Goal: Information Seeking & Learning: Learn about a topic

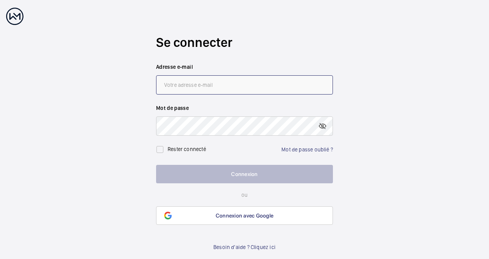
type input "[EMAIL_ADDRESS][DOMAIN_NAME]"
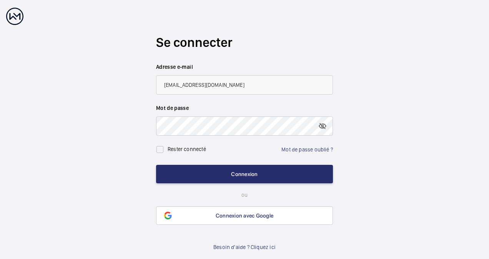
click at [185, 151] on label "Rester connecté" at bounding box center [187, 149] width 38 height 6
checkbox input "true"
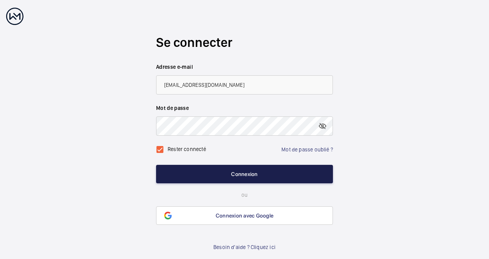
click at [214, 170] on button "Connexion" at bounding box center [244, 174] width 177 height 18
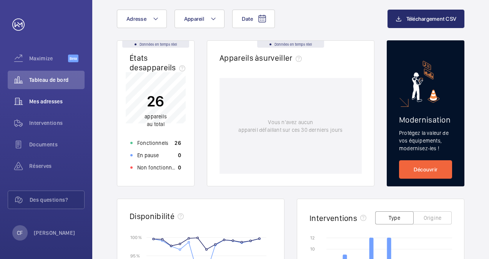
scroll to position [27, 0]
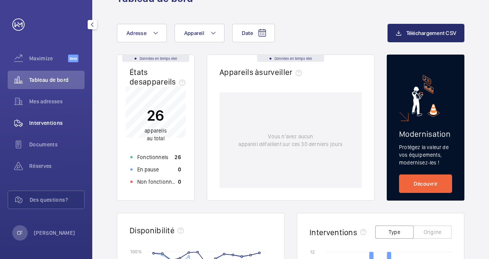
click at [48, 124] on span "Interventions" at bounding box center [56, 123] width 55 height 8
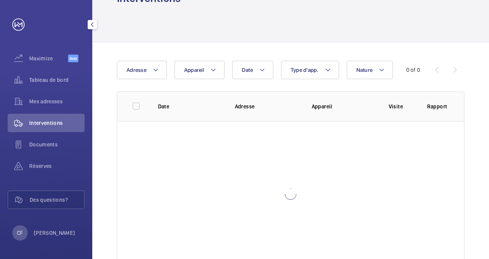
scroll to position [27, 0]
click at [160, 81] on wm-front-table "Date Adresse Appareil Plus de filtres 0 of 0 Date Adresse Appareil Visite Rappo…" at bounding box center [291, 164] width 348 height 206
click at [156, 77] on button "Adresse" at bounding box center [142, 70] width 50 height 18
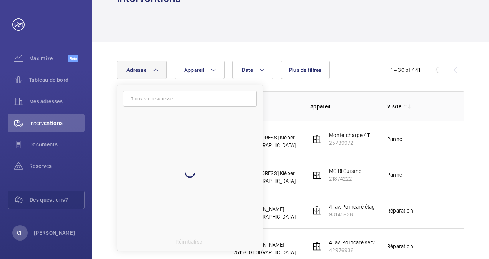
scroll to position [27, 0]
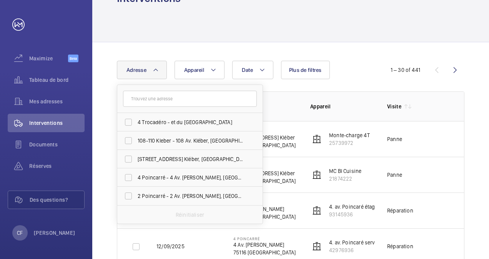
click at [156, 77] on button "Adresse" at bounding box center [142, 70] width 50 height 18
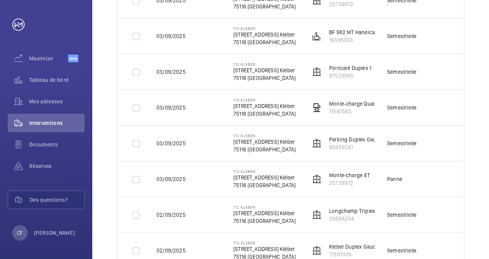
scroll to position [725, 0]
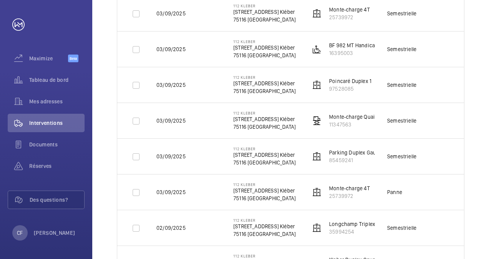
click at [178, 84] on p "03/09/2025" at bounding box center [170, 85] width 29 height 8
click at [246, 84] on p "[STREET_ADDRESS] Kléber" at bounding box center [264, 84] width 62 height 8
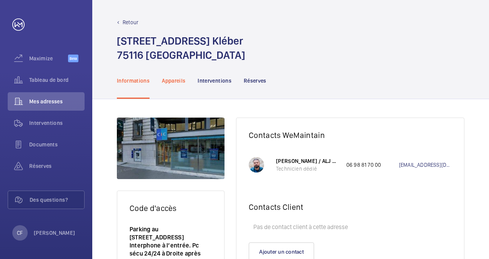
click at [185, 77] on p "Appareils" at bounding box center [173, 81] width 23 height 8
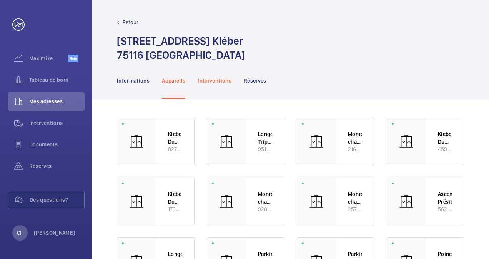
click at [222, 84] on p "Interventions" at bounding box center [215, 81] width 34 height 8
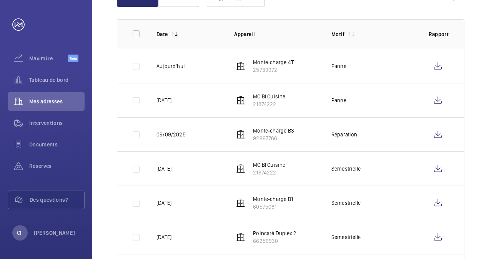
scroll to position [130, 0]
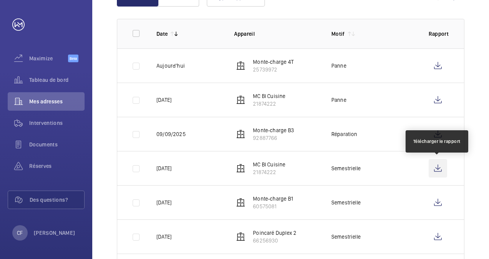
click at [438, 167] on wm-front-icon-button at bounding box center [438, 168] width 18 height 18
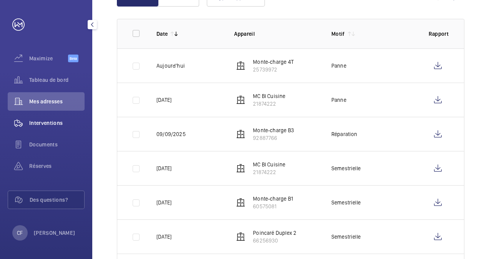
click at [43, 121] on span "Interventions" at bounding box center [56, 123] width 55 height 8
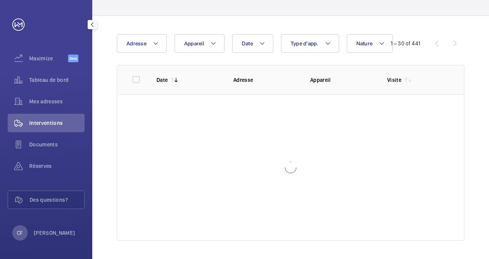
scroll to position [54, 0]
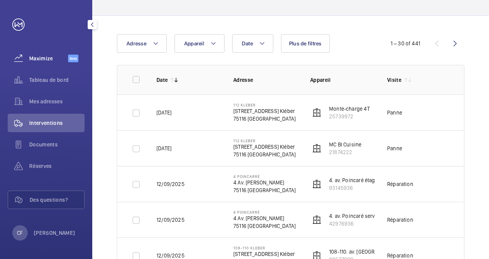
scroll to position [100, 0]
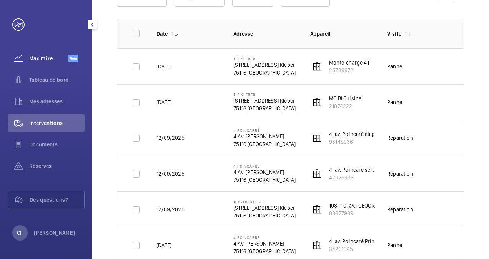
click at [40, 60] on span "Maximize" at bounding box center [48, 59] width 39 height 8
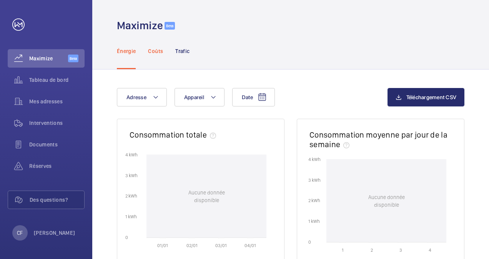
click at [152, 52] on p "Coûts" at bounding box center [155, 51] width 15 height 8
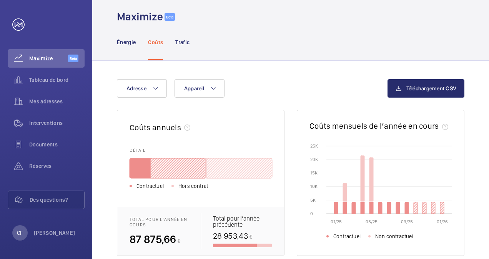
scroll to position [6, 0]
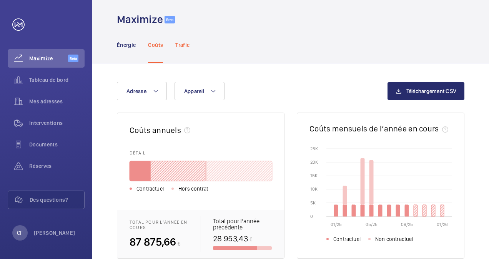
click at [182, 48] on p "Trafic" at bounding box center [182, 45] width 14 height 8
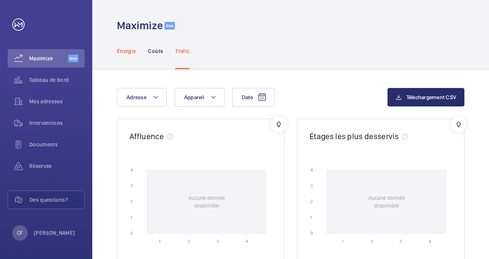
click at [128, 50] on p "Énergie" at bounding box center [126, 51] width 19 height 8
